Goal: Navigation & Orientation: Find specific page/section

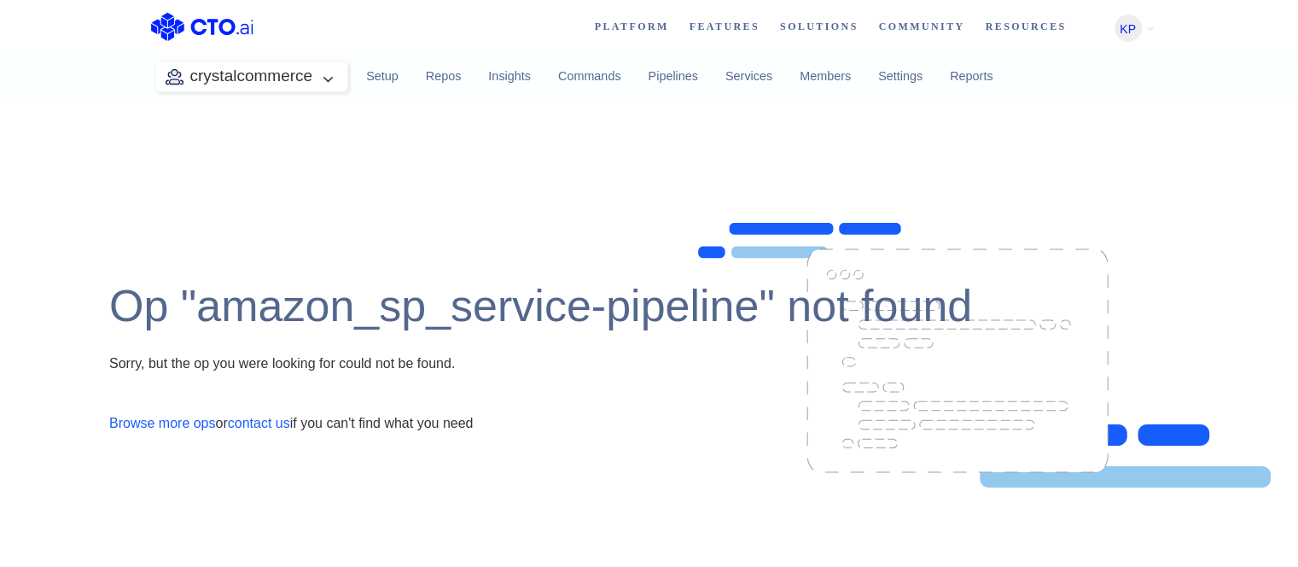
click at [452, 205] on div "Op "amazon_sp_service-pipeline" not found Sorry, but the op you were looking fo…" at bounding box center [649, 342] width 1298 height 489
click at [270, 91] on div "crystalcommerce Setup Repos Insights Commands Pipelines Services Members Settin…" at bounding box center [580, 77] width 853 height 44
click at [438, 75] on link "Repos" at bounding box center [443, 77] width 63 height 46
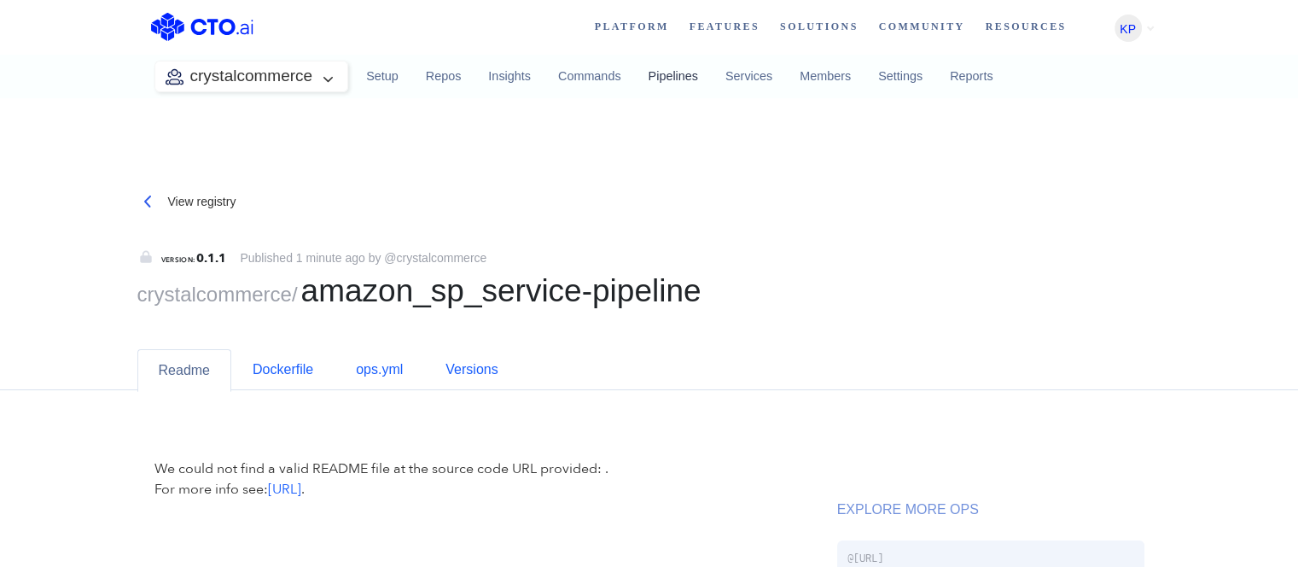
click at [666, 86] on link "Pipelines" at bounding box center [672, 77] width 77 height 46
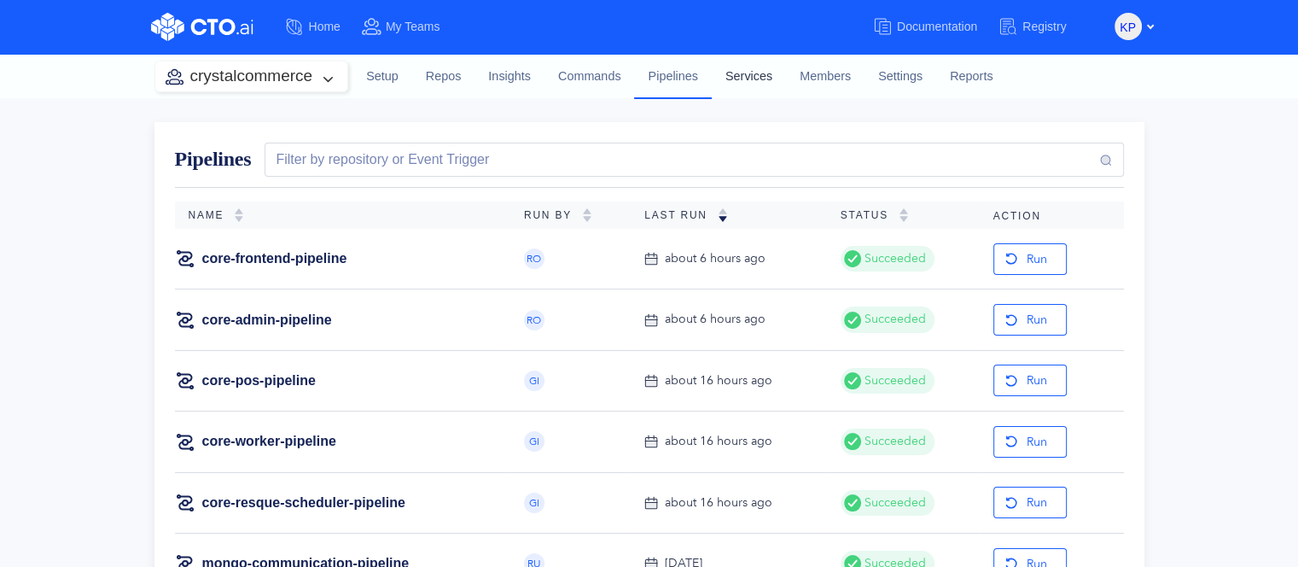
click at [744, 85] on link "Services" at bounding box center [749, 77] width 74 height 46
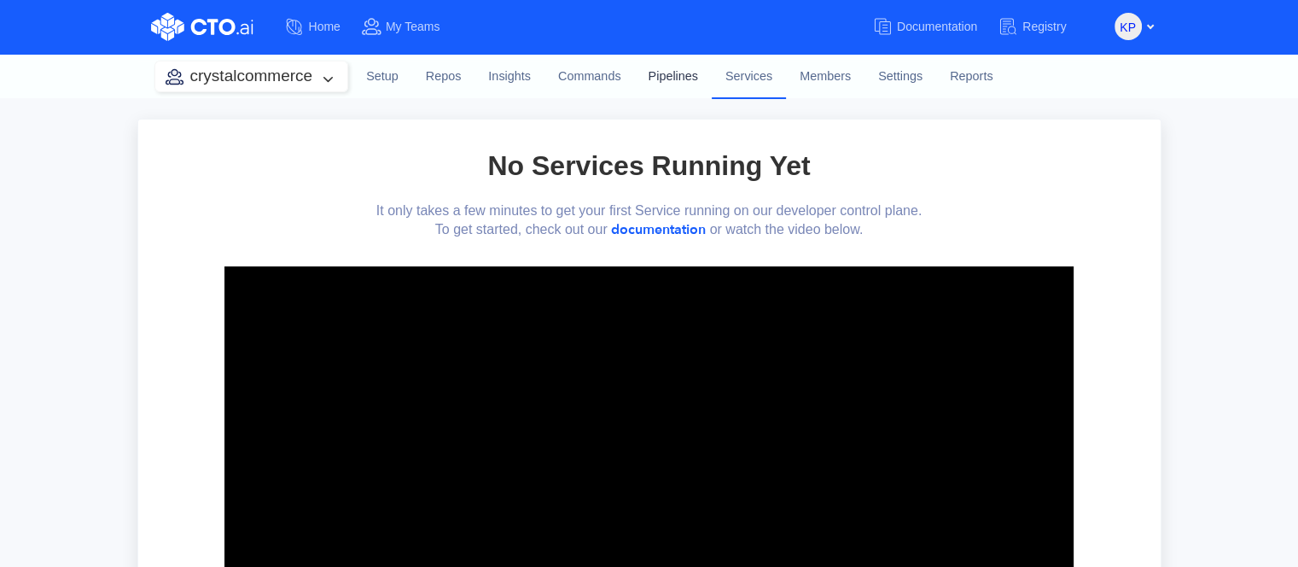
click at [684, 85] on link "Pipelines" at bounding box center [672, 77] width 77 height 46
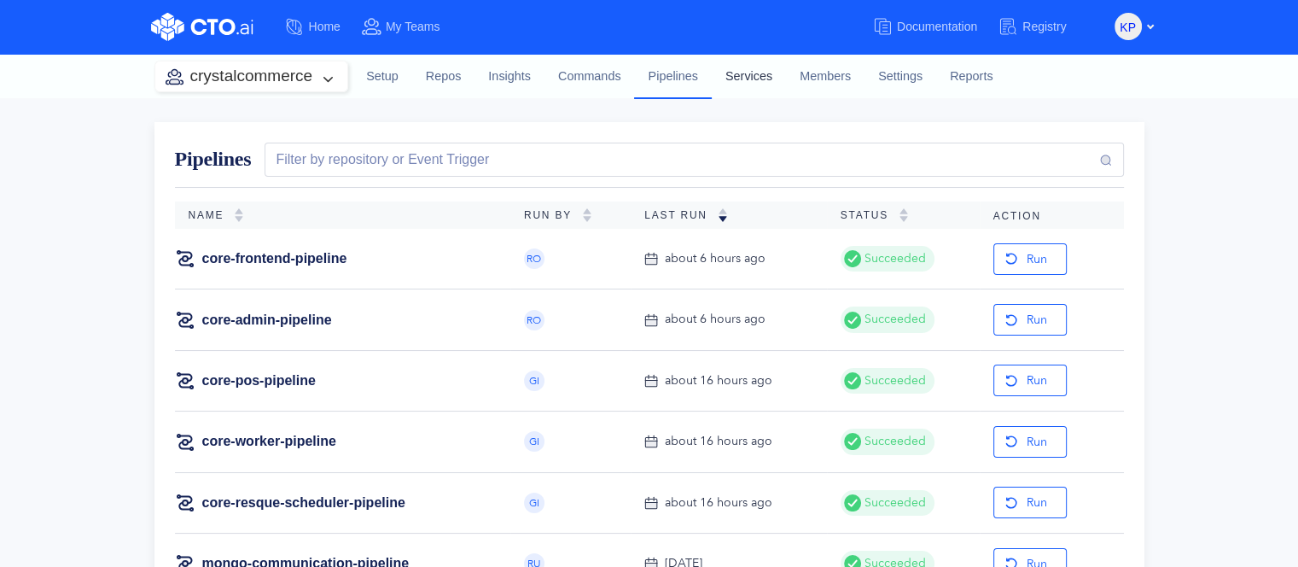
click at [759, 87] on link "Services" at bounding box center [749, 77] width 74 height 46
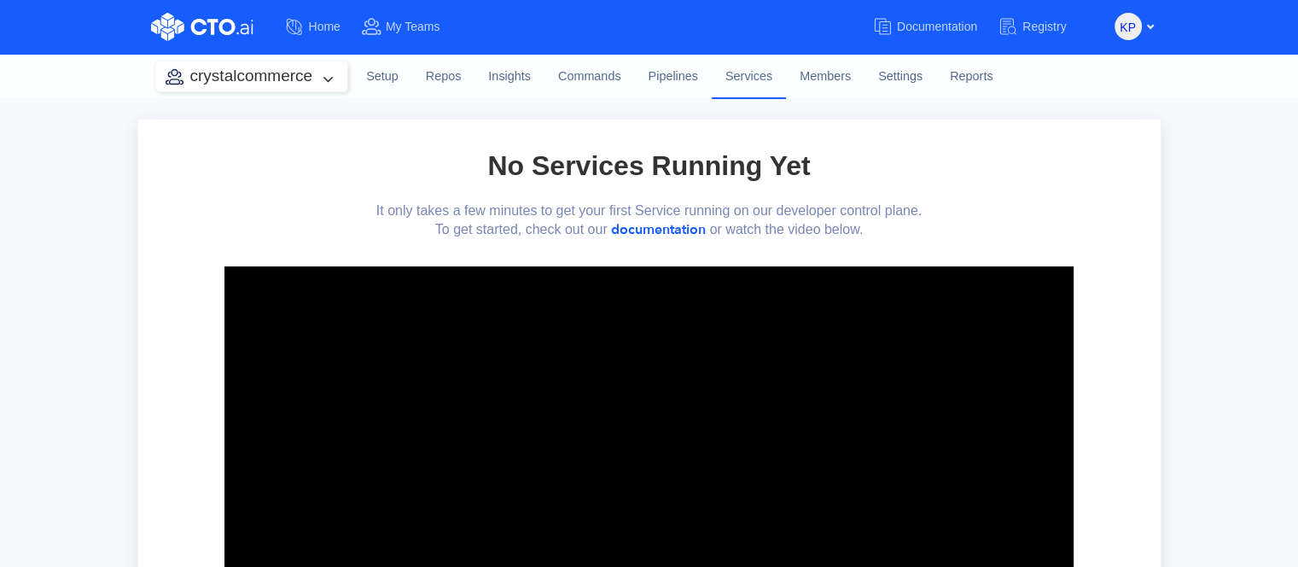
click at [687, 83] on link "Pipelines" at bounding box center [672, 77] width 77 height 46
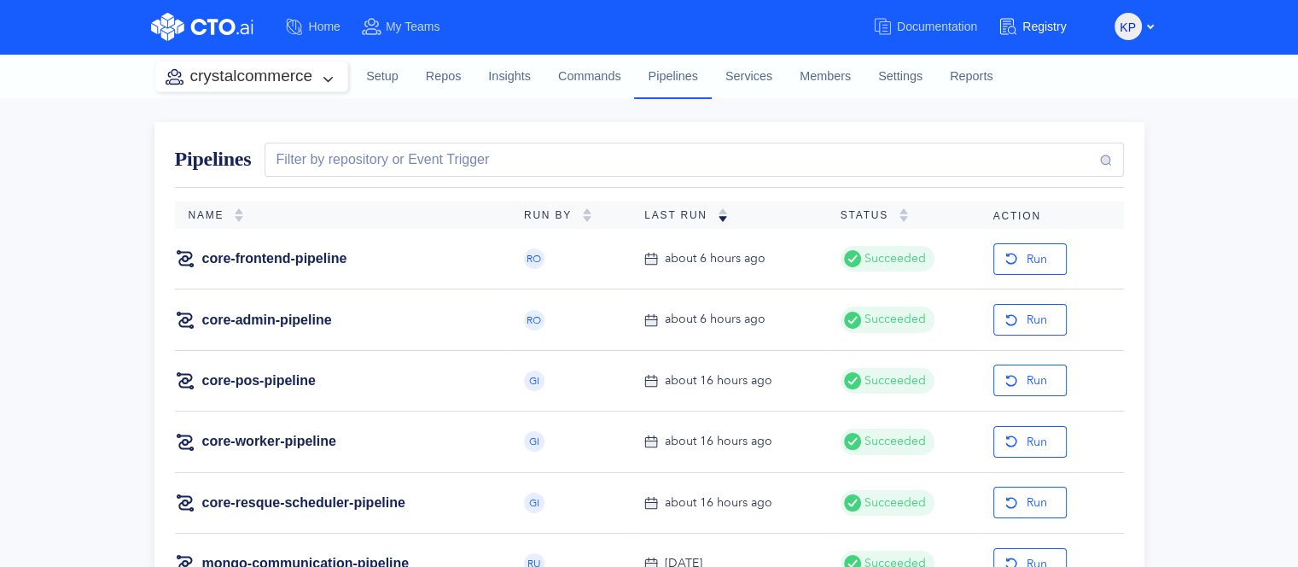
click at [1061, 32] on span "Registry" at bounding box center [1044, 27] width 44 height 14
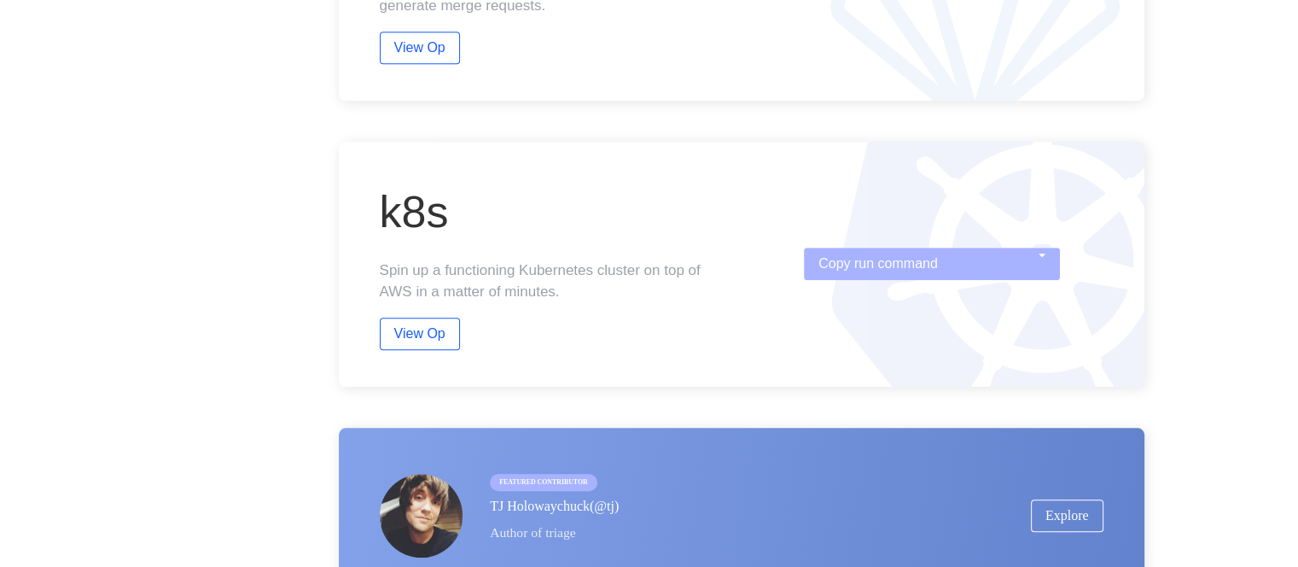
scroll to position [1946, 0]
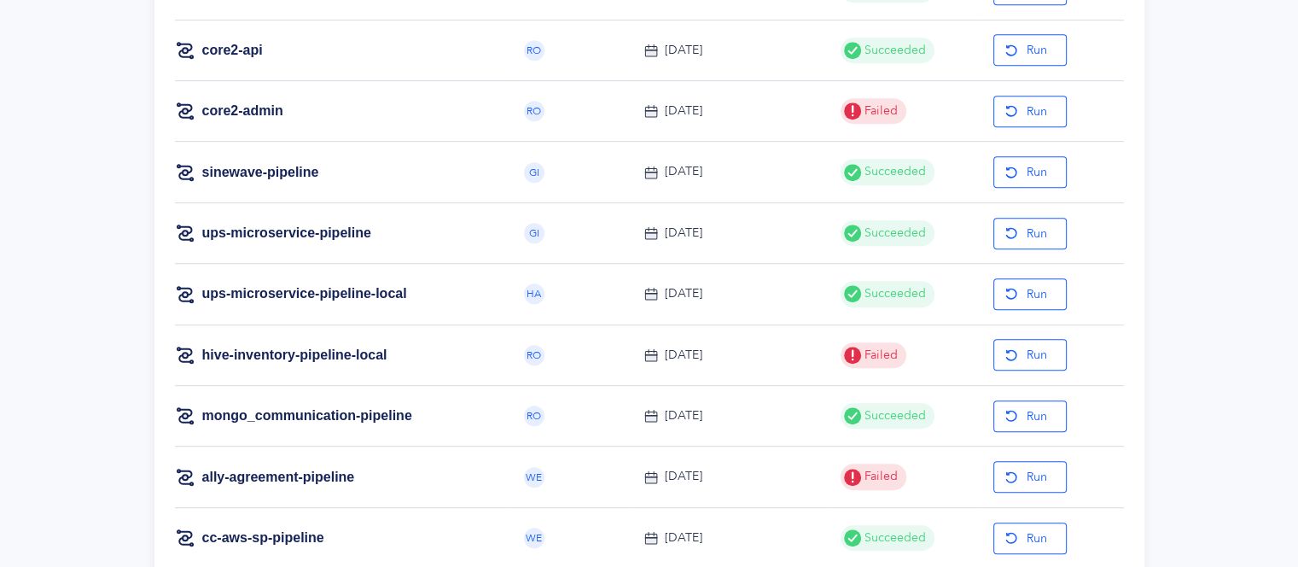
scroll to position [1229, 0]
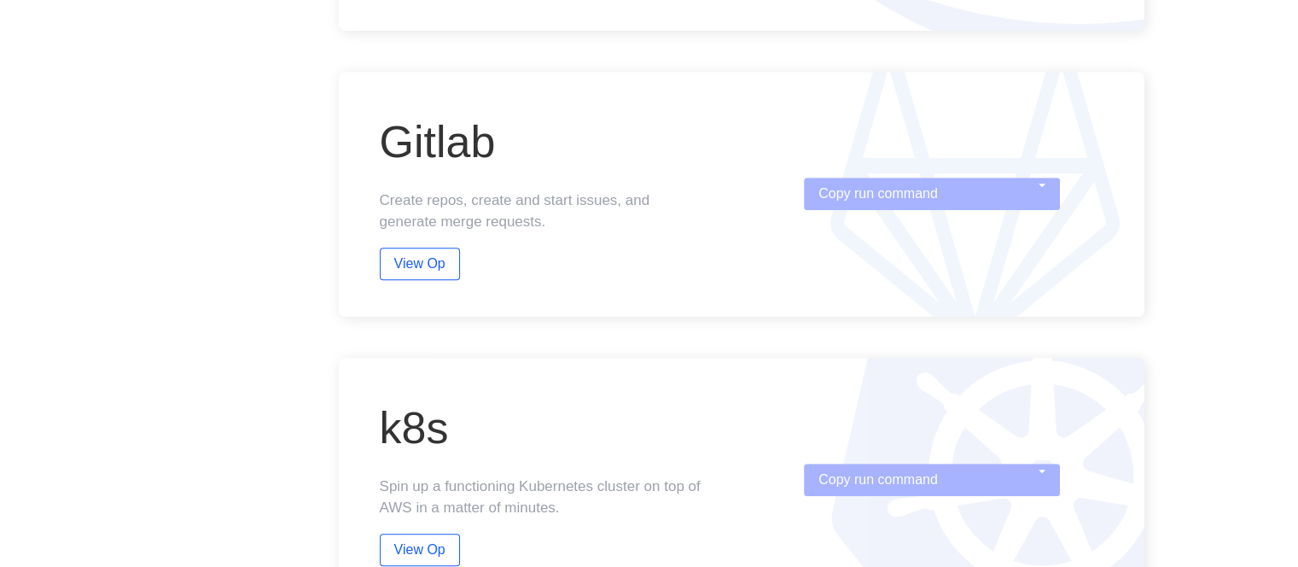
scroll to position [1, 0]
